Goal: Information Seeking & Learning: Learn about a topic

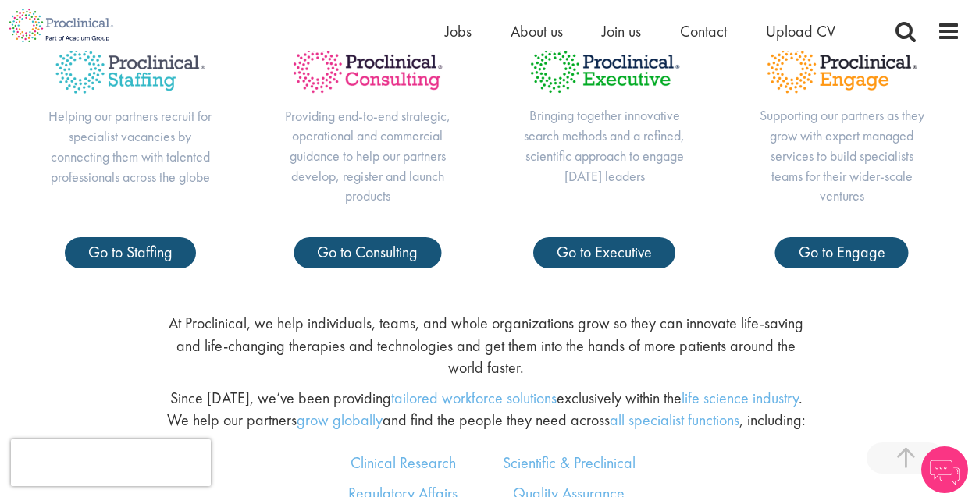
scroll to position [625, 0]
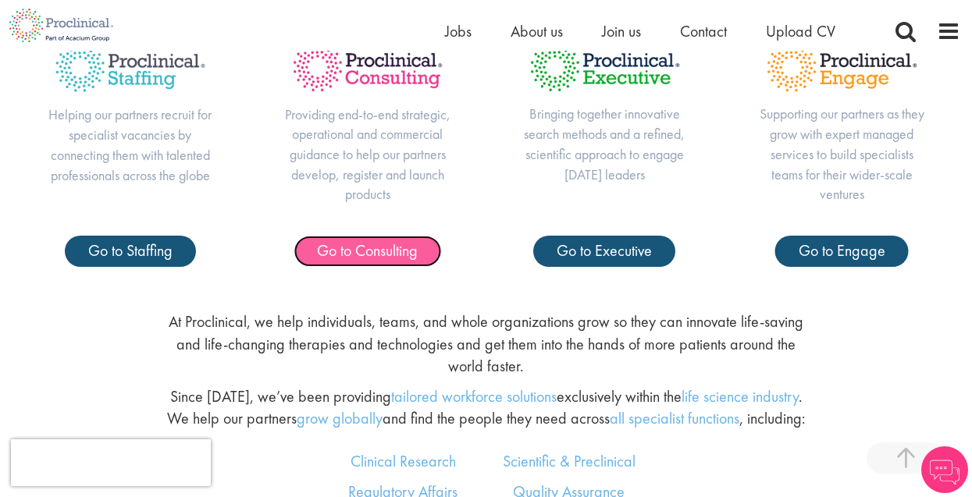
click at [388, 257] on span "Go to Consulting" at bounding box center [367, 251] width 101 height 20
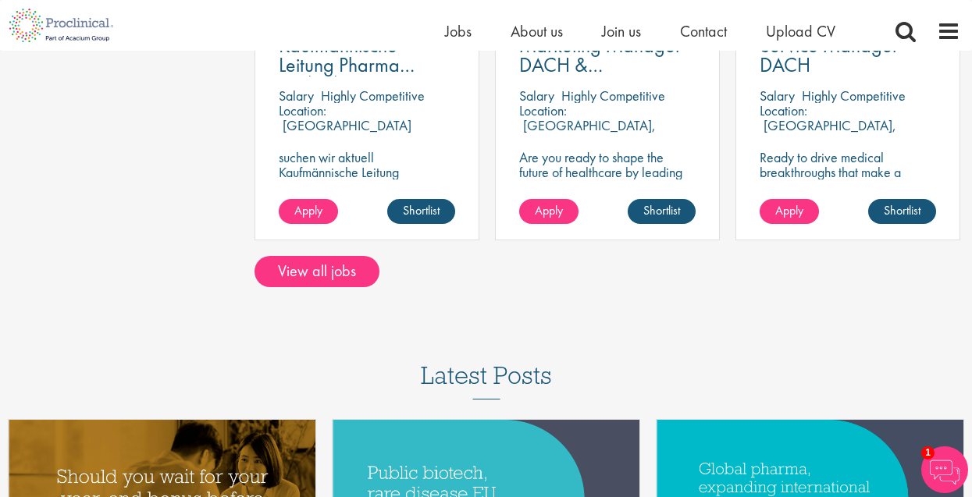
scroll to position [1327, 0]
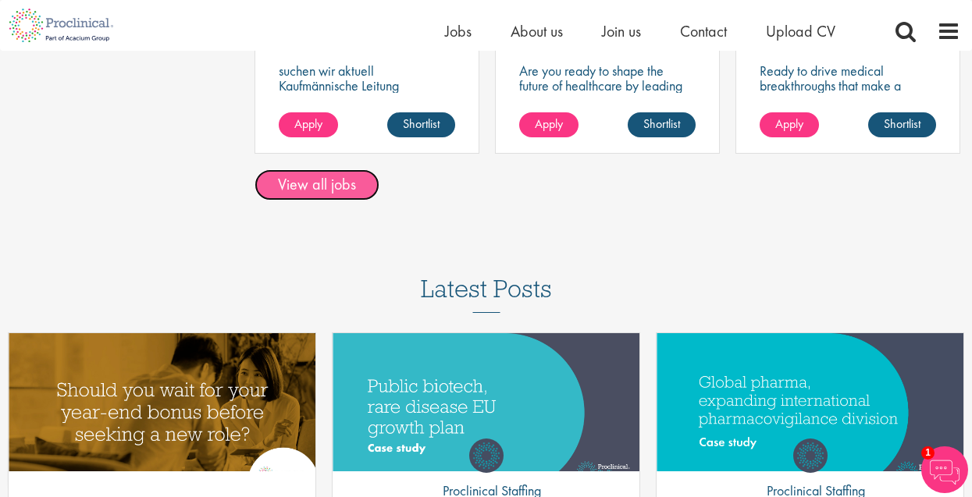
click at [323, 185] on link "View all jobs" at bounding box center [317, 184] width 125 height 31
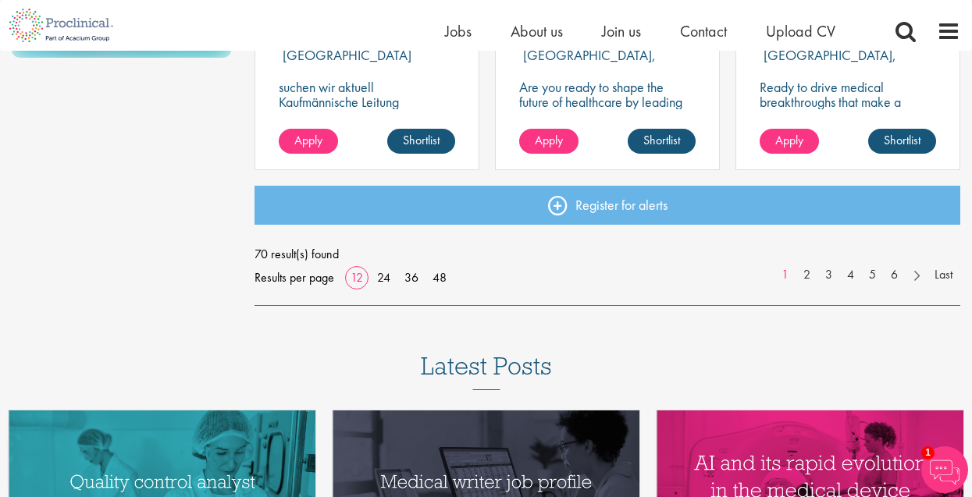
scroll to position [1327, 0]
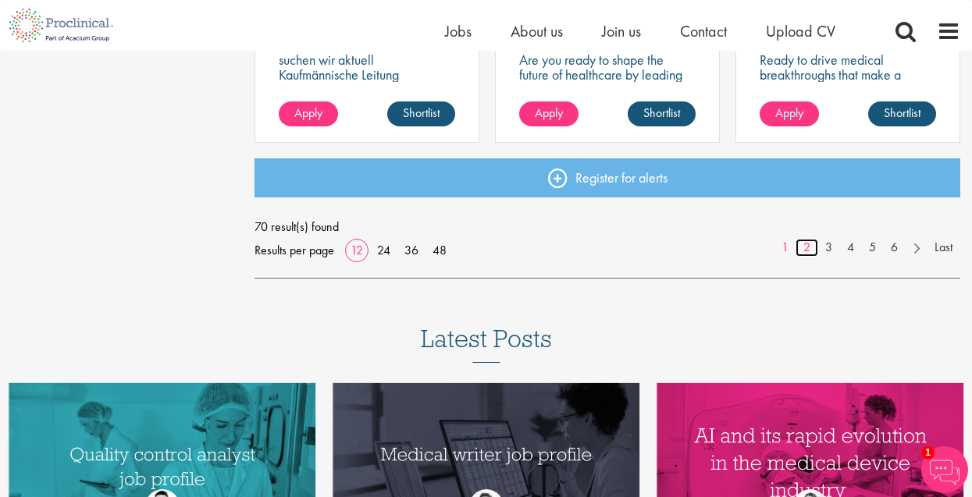
click at [808, 246] on link "2" at bounding box center [807, 248] width 23 height 18
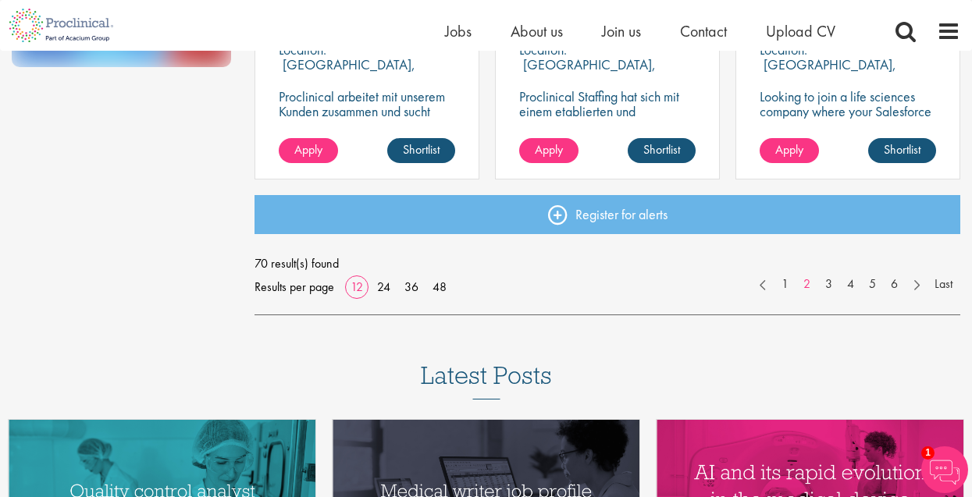
scroll to position [1327, 0]
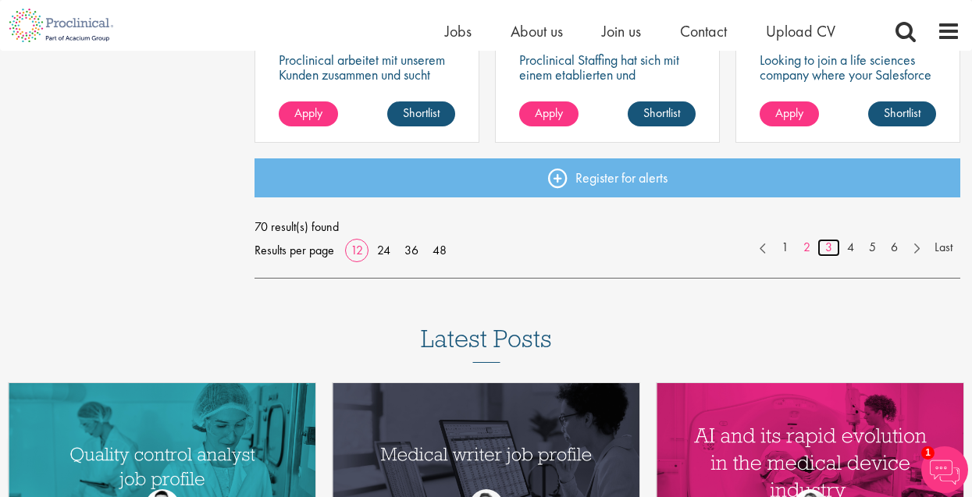
click at [826, 245] on link "3" at bounding box center [829, 248] width 23 height 18
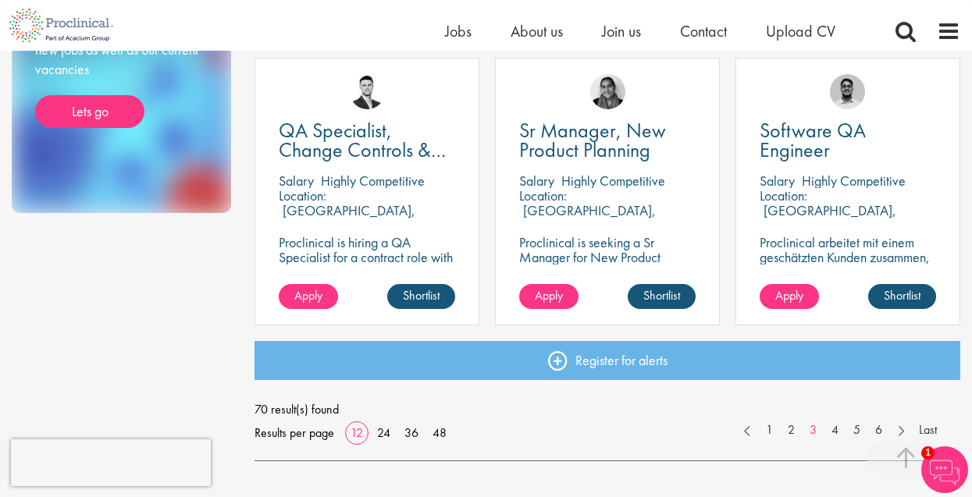
scroll to position [1171, 0]
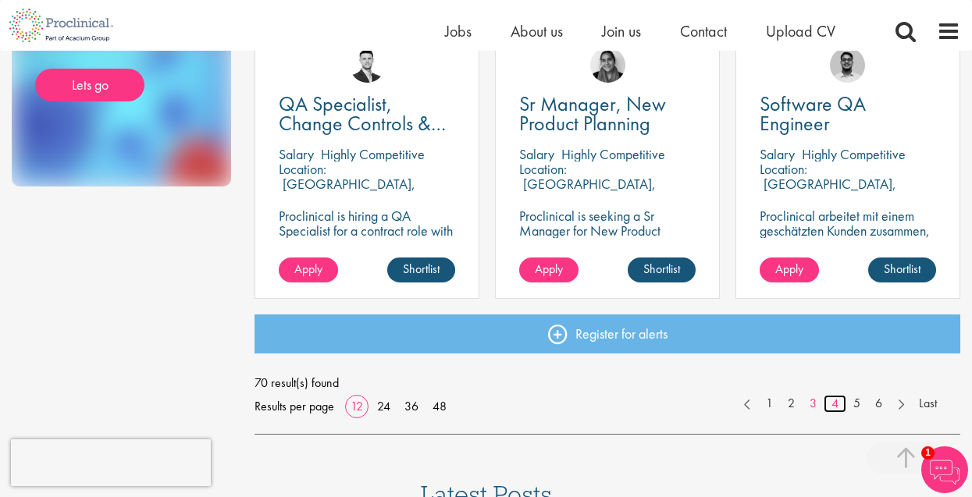
click at [833, 403] on link "4" at bounding box center [835, 404] width 23 height 18
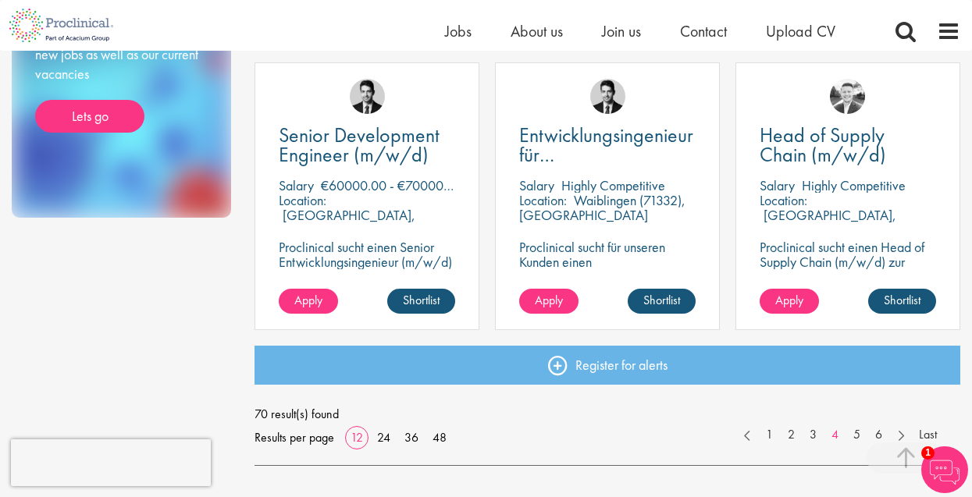
scroll to position [1171, 0]
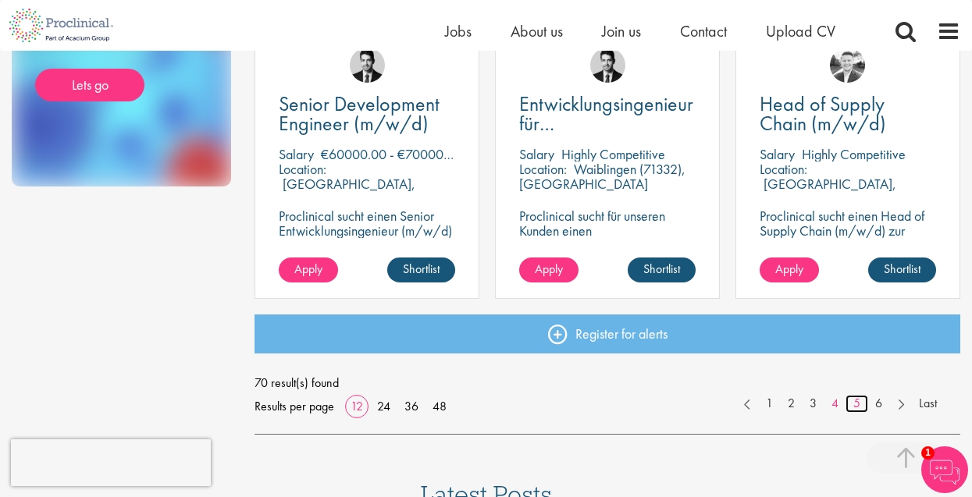
click at [855, 406] on link "5" at bounding box center [857, 404] width 23 height 18
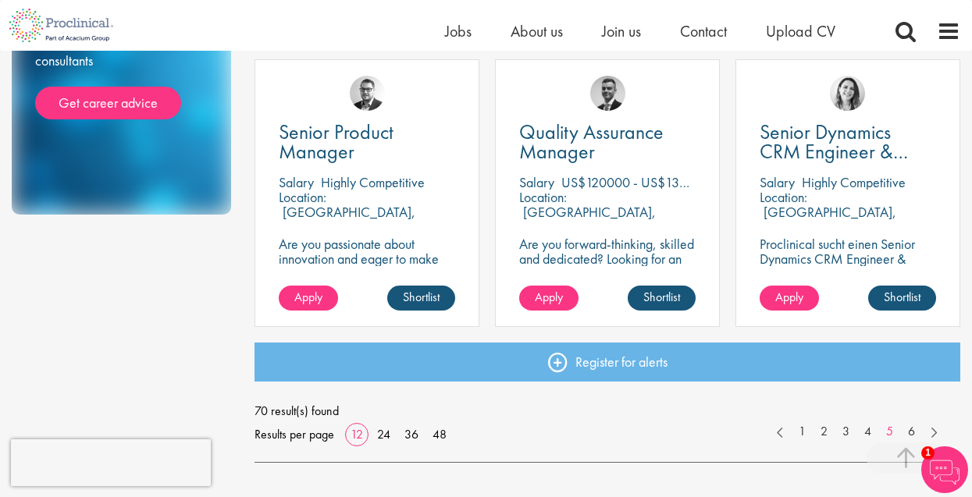
scroll to position [1171, 0]
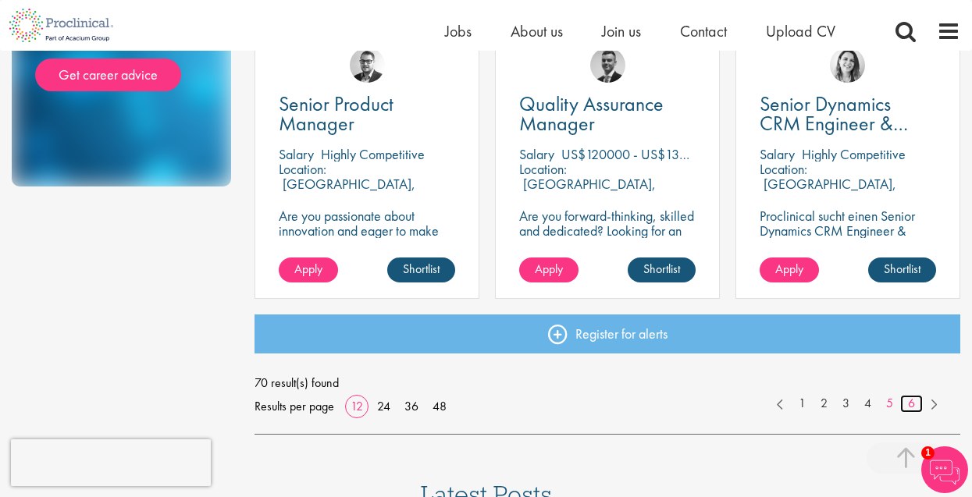
click at [910, 404] on link "6" at bounding box center [911, 404] width 23 height 18
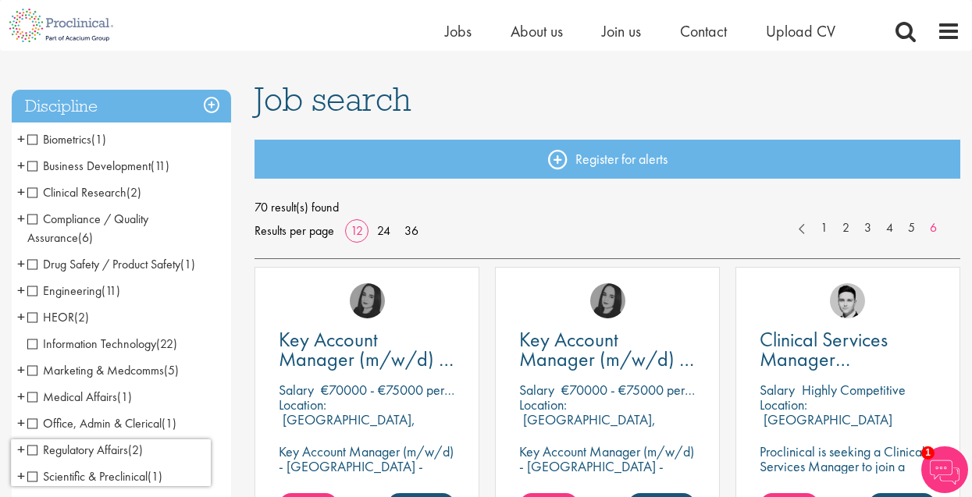
scroll to position [78, 0]
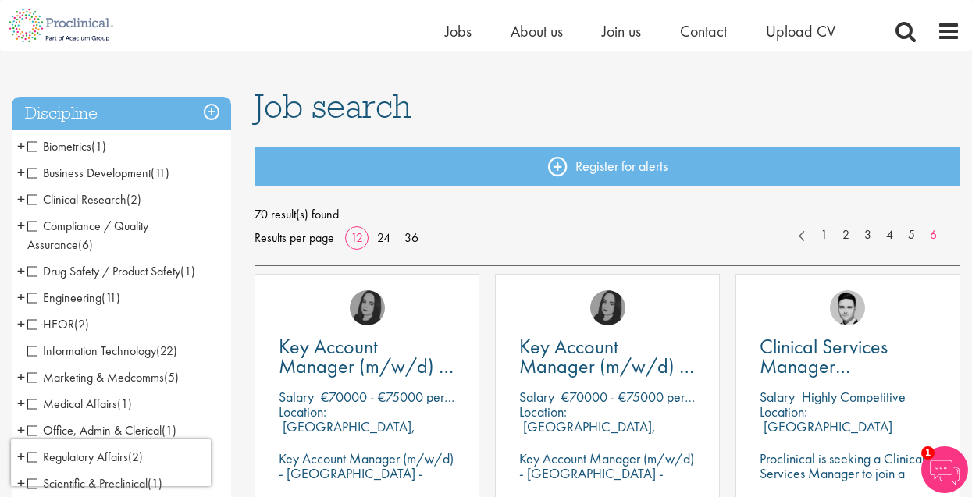
click at [34, 230] on span "Compliance / Quality Assurance" at bounding box center [87, 235] width 121 height 35
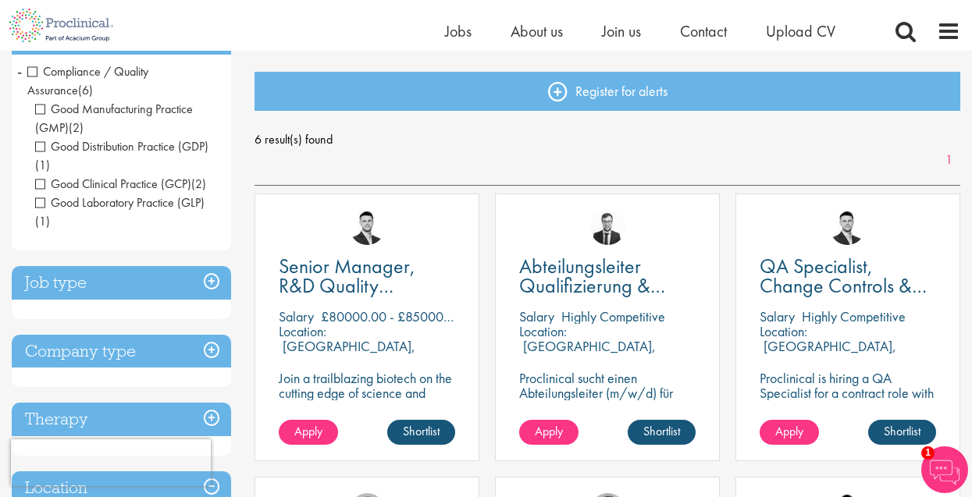
scroll to position [156, 0]
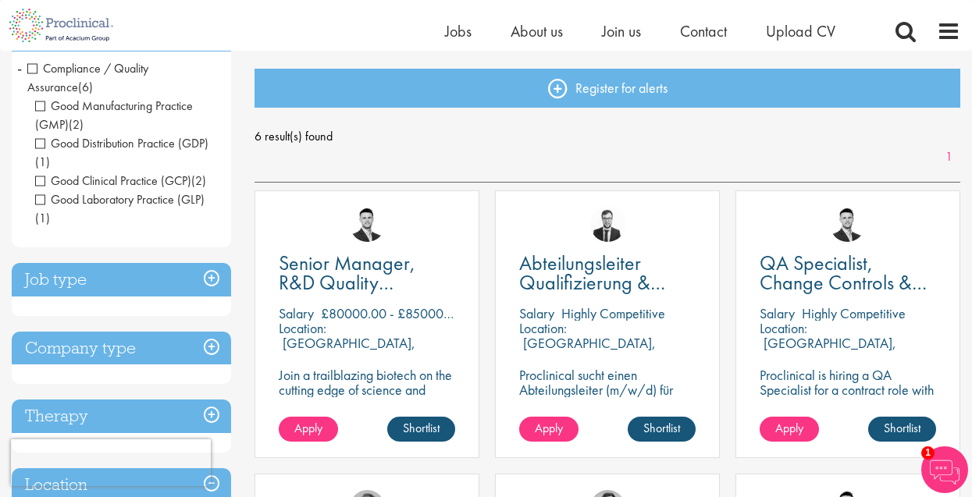
click at [129, 185] on span "Good Clinical Practice (GCP)" at bounding box center [113, 181] width 156 height 16
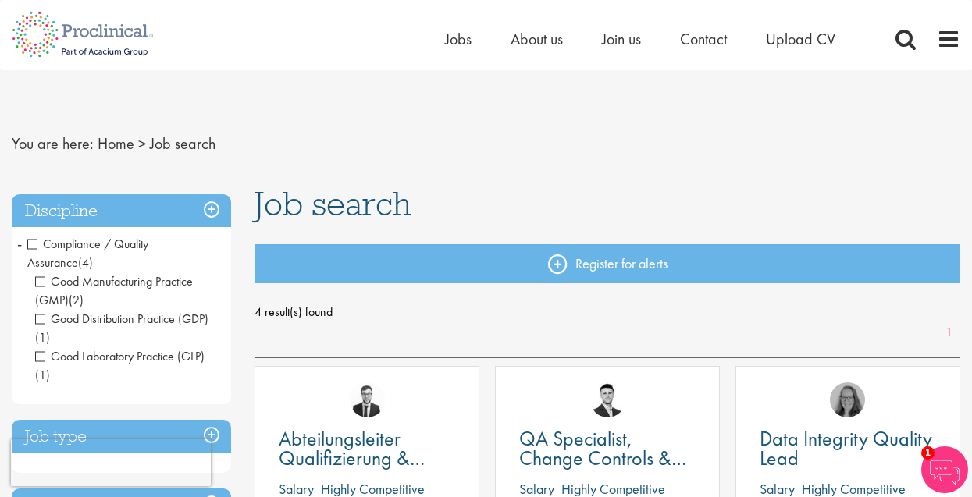
click at [943, 461] on img at bounding box center [944, 470] width 47 height 47
